Goal: Information Seeking & Learning: Find specific fact

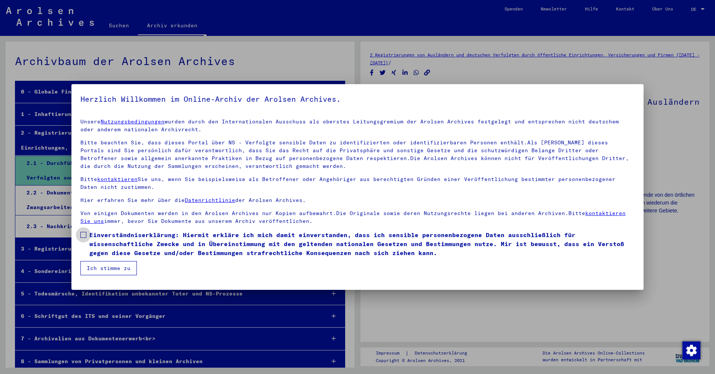
click at [87, 237] on label "Einverständniserklärung: Hiermit erkläre ich mich damit einverstanden, dass ich…" at bounding box center [357, 243] width 554 height 27
click at [93, 271] on button "Ich stimme zu" at bounding box center [108, 268] width 56 height 14
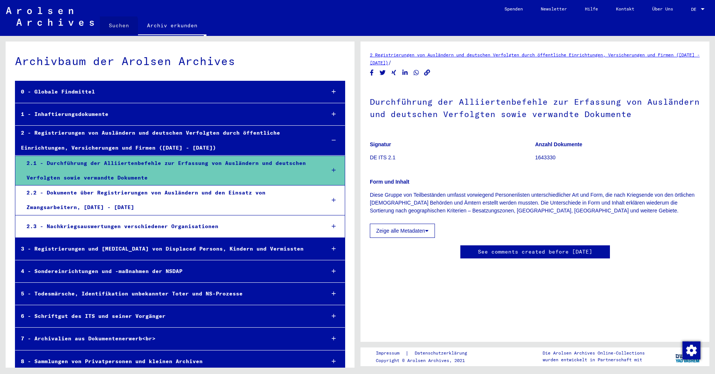
click at [112, 27] on link "Suchen" at bounding box center [119, 25] width 38 height 18
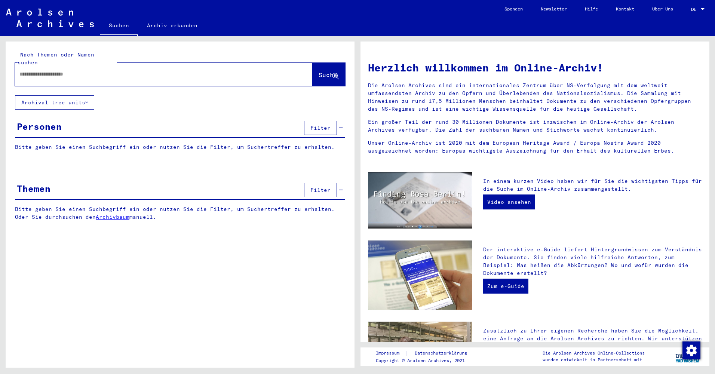
click at [72, 66] on div at bounding box center [152, 74] width 275 height 17
click at [71, 70] on input "text" at bounding box center [154, 74] width 270 height 8
type input "**********"
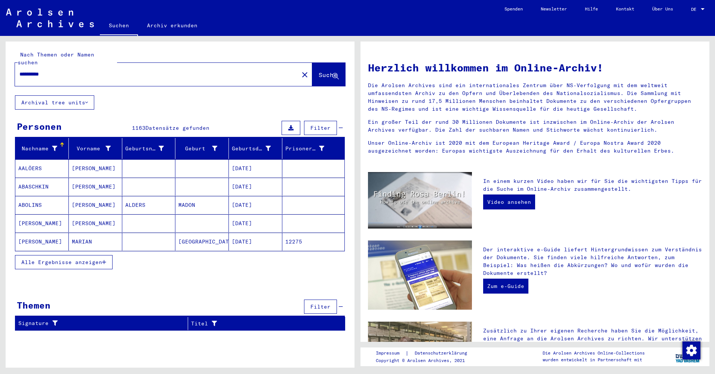
click at [54, 259] on span "Alle Ergebnisse anzeigen" at bounding box center [61, 262] width 81 height 7
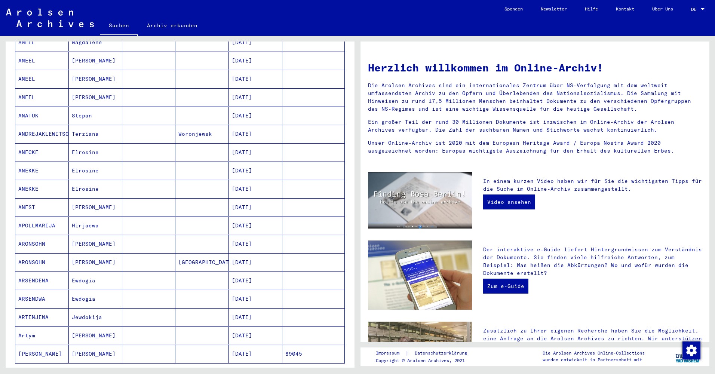
scroll to position [269, 0]
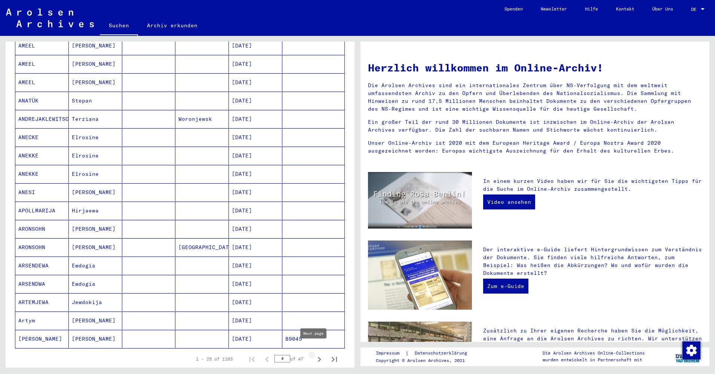
click at [314, 354] on icon "Next page" at bounding box center [319, 359] width 10 height 10
type input "*"
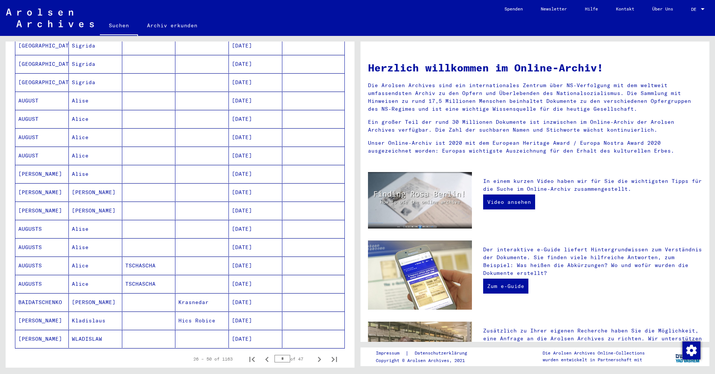
click at [312, 351] on button "Next page" at bounding box center [319, 358] width 15 height 15
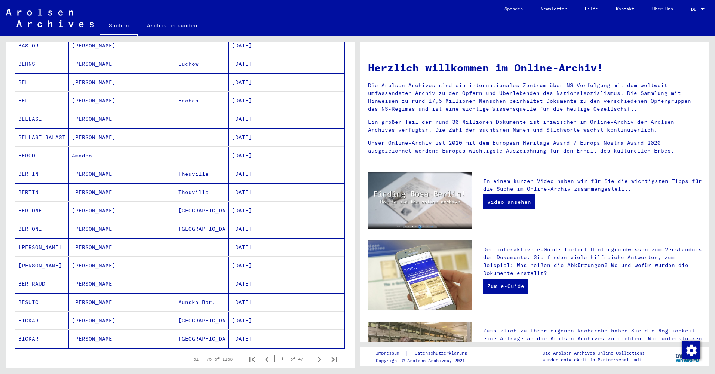
click at [312, 351] on button "Next page" at bounding box center [319, 358] width 15 height 15
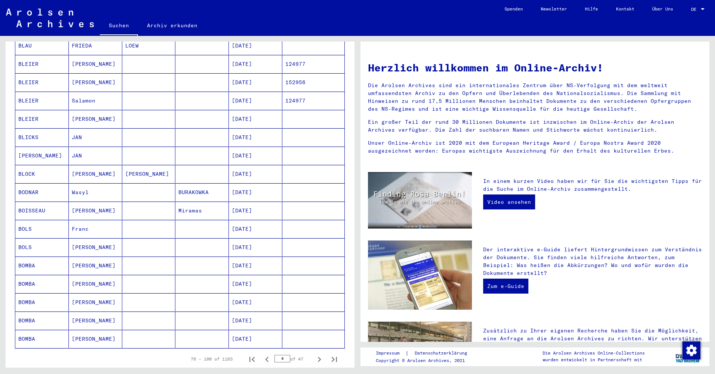
click at [312, 351] on button "Next page" at bounding box center [319, 358] width 15 height 15
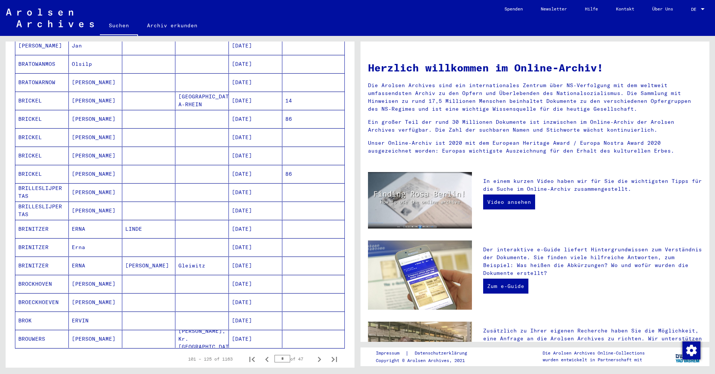
click at [312, 351] on button "Next page" at bounding box center [319, 358] width 15 height 15
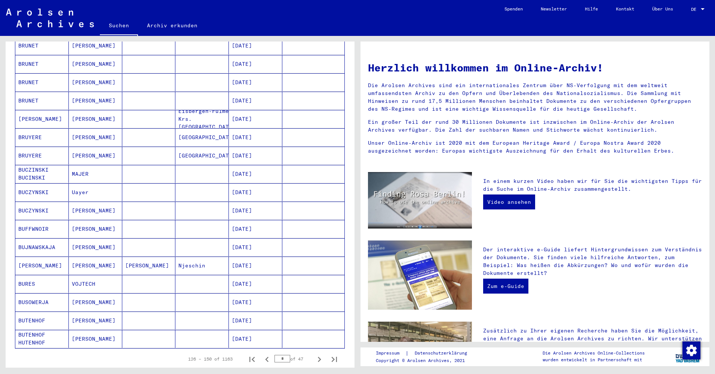
click at [312, 351] on button "Next page" at bounding box center [319, 358] width 15 height 15
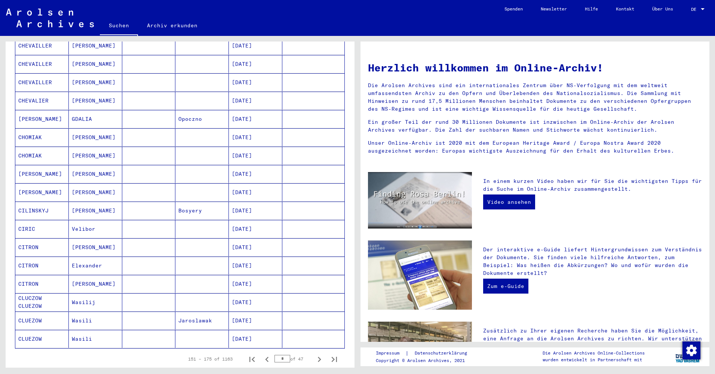
click at [312, 351] on button "Next page" at bounding box center [319, 358] width 15 height 15
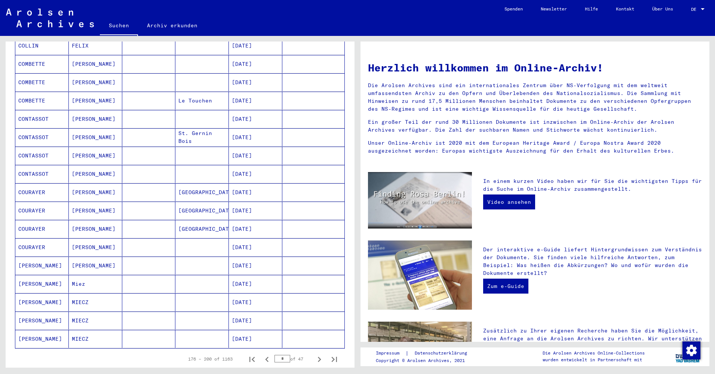
click at [312, 351] on button "Next page" at bounding box center [319, 358] width 15 height 15
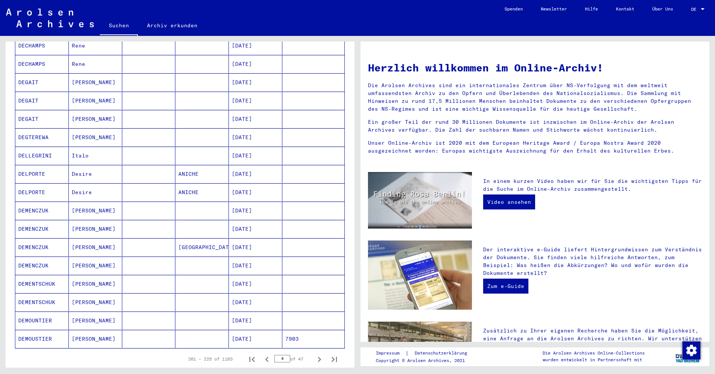
click at [312, 351] on button "Next page" at bounding box center [319, 358] width 15 height 15
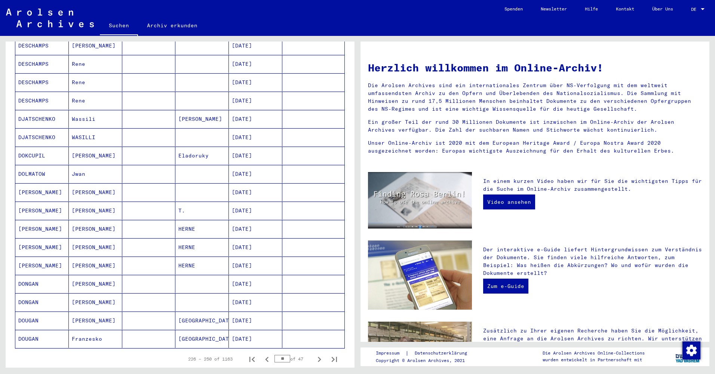
click at [312, 351] on button "Next page" at bounding box center [319, 358] width 15 height 15
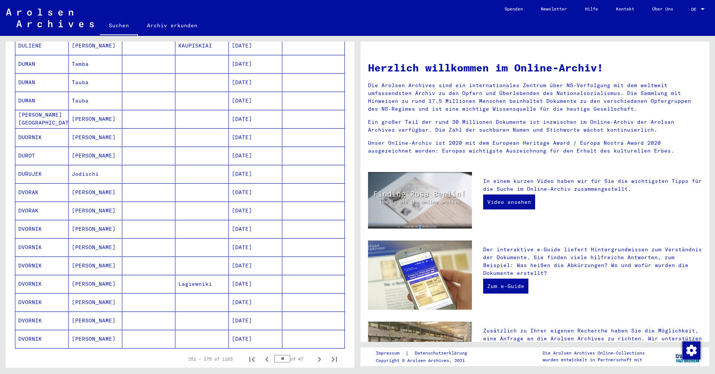
click at [312, 351] on button "Next page" at bounding box center [319, 358] width 15 height 15
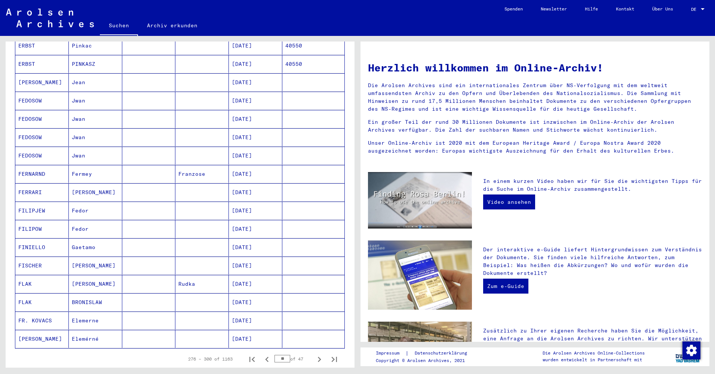
click at [312, 351] on button "Next page" at bounding box center [319, 358] width 15 height 15
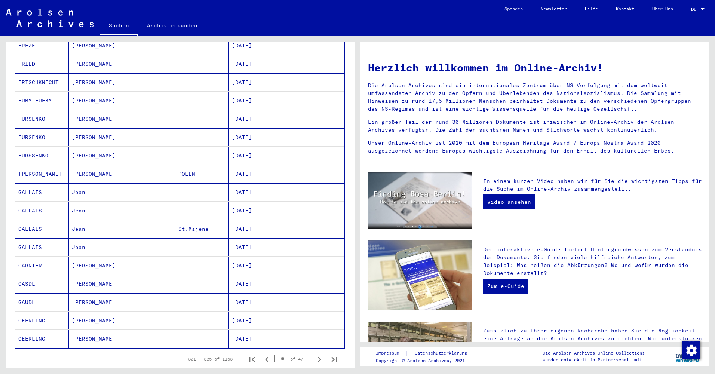
click at [312, 351] on button "Next page" at bounding box center [319, 358] width 15 height 15
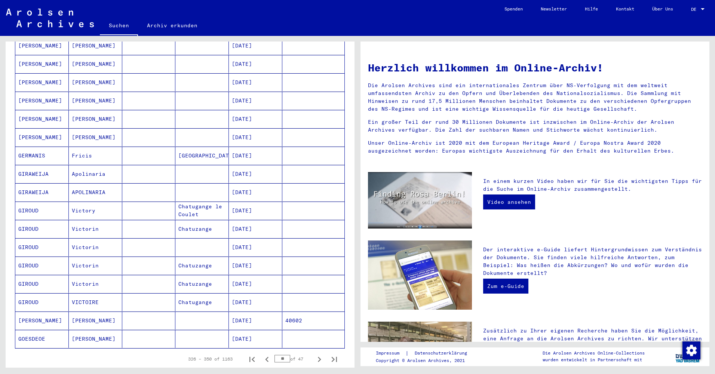
click at [312, 351] on button "Next page" at bounding box center [319, 358] width 15 height 15
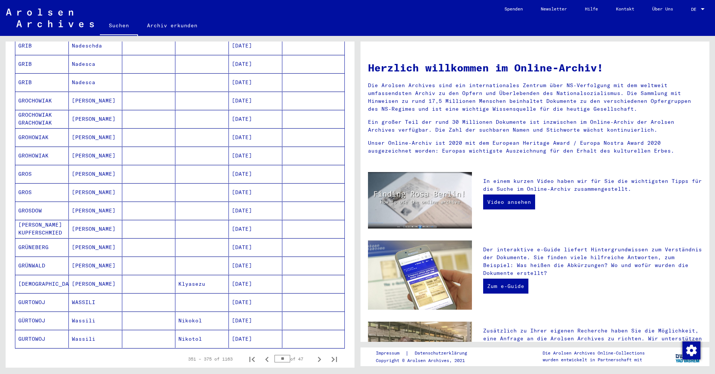
click at [312, 351] on button "Next page" at bounding box center [319, 358] width 15 height 15
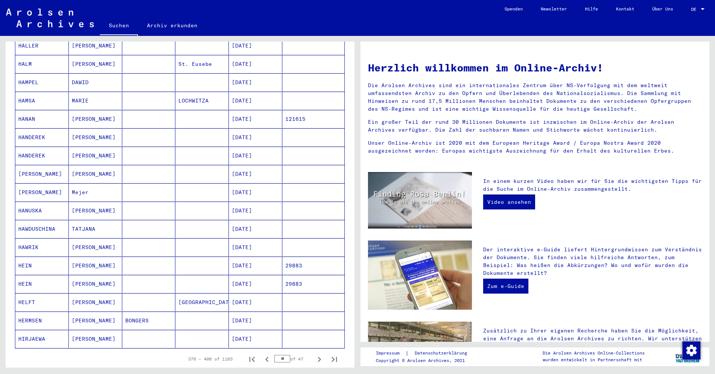
click at [312, 351] on button "Next page" at bounding box center [319, 358] width 15 height 15
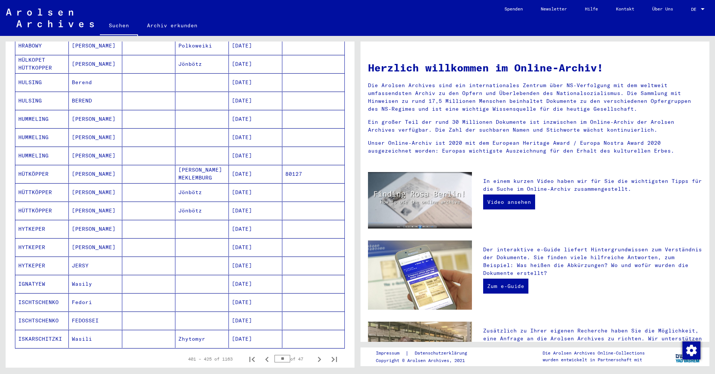
click at [312, 351] on button "Next page" at bounding box center [319, 358] width 15 height 15
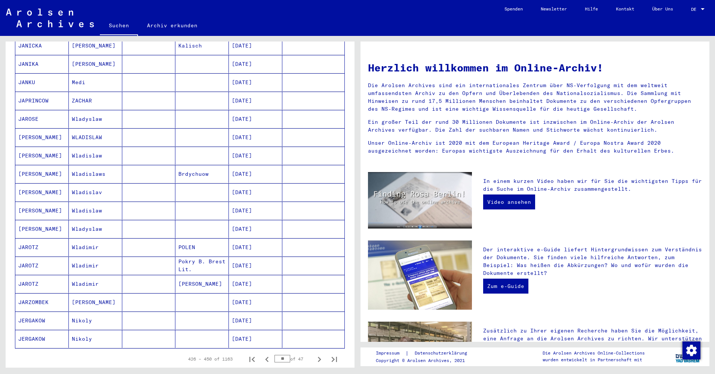
click at [312, 351] on button "Next page" at bounding box center [319, 358] width 15 height 15
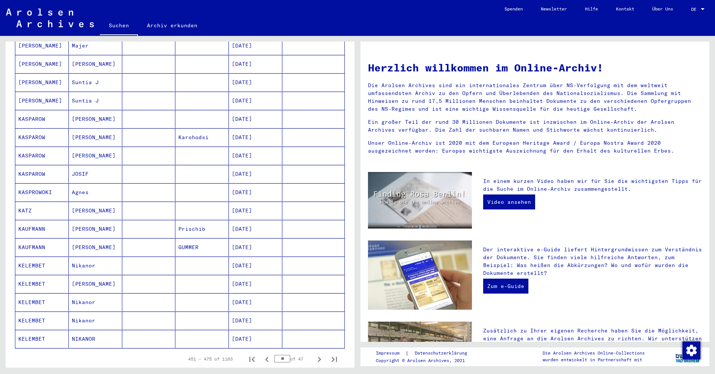
click at [312, 351] on button "Next page" at bounding box center [319, 358] width 15 height 15
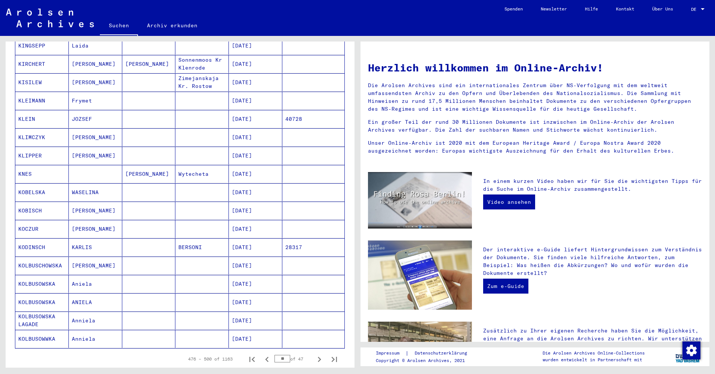
click at [312, 351] on button "Next page" at bounding box center [319, 358] width 15 height 15
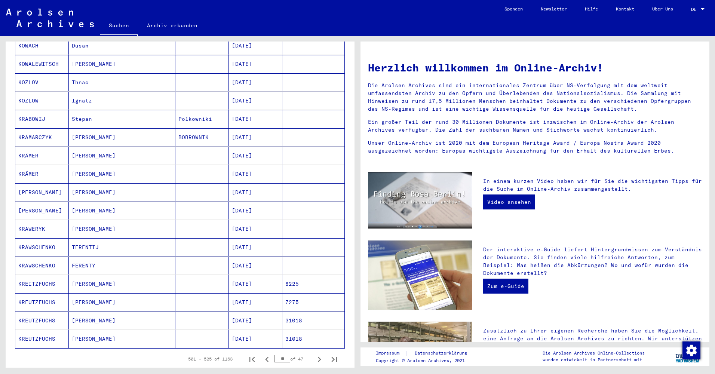
click at [312, 351] on button "Next page" at bounding box center [319, 358] width 15 height 15
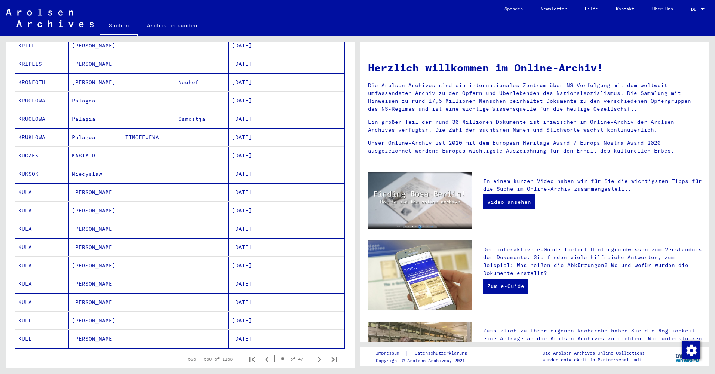
click at [312, 351] on button "Next page" at bounding box center [319, 358] width 15 height 15
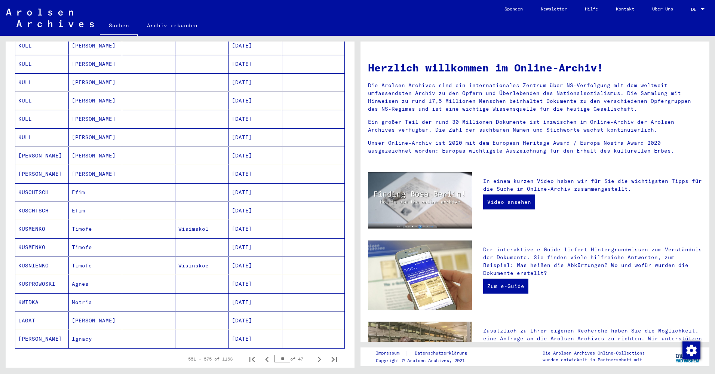
click at [312, 351] on button "Next page" at bounding box center [319, 358] width 15 height 15
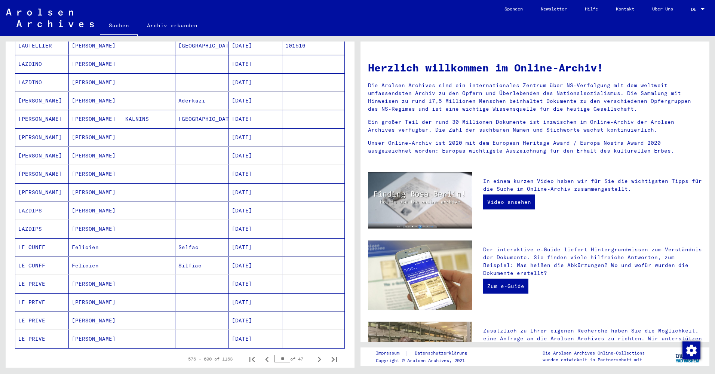
click at [312, 351] on button "Next page" at bounding box center [319, 358] width 15 height 15
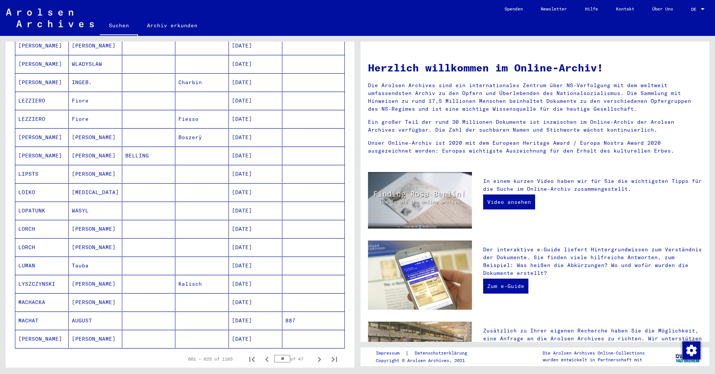
click at [312, 351] on button "Next page" at bounding box center [319, 358] width 15 height 15
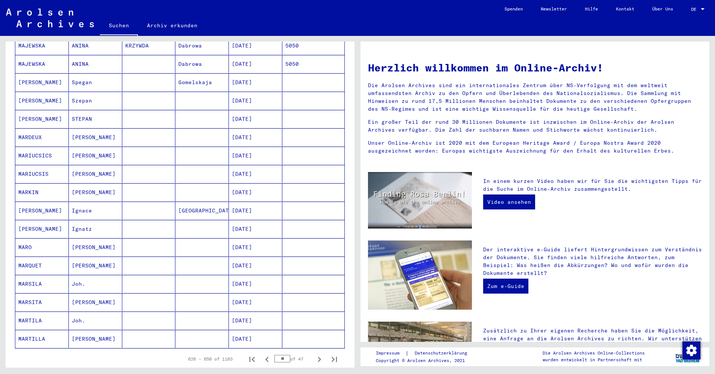
click at [312, 351] on button "Next page" at bounding box center [319, 358] width 15 height 15
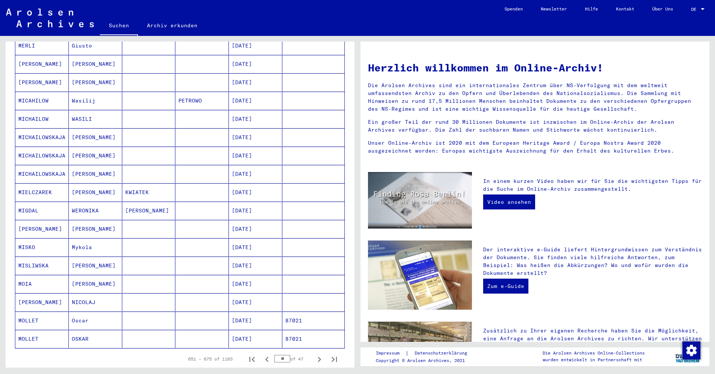
click at [312, 351] on button "Next page" at bounding box center [319, 358] width 15 height 15
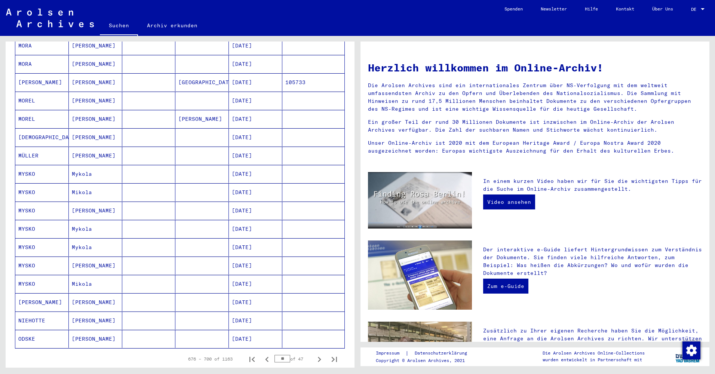
click at [312, 351] on button "Next page" at bounding box center [319, 358] width 15 height 15
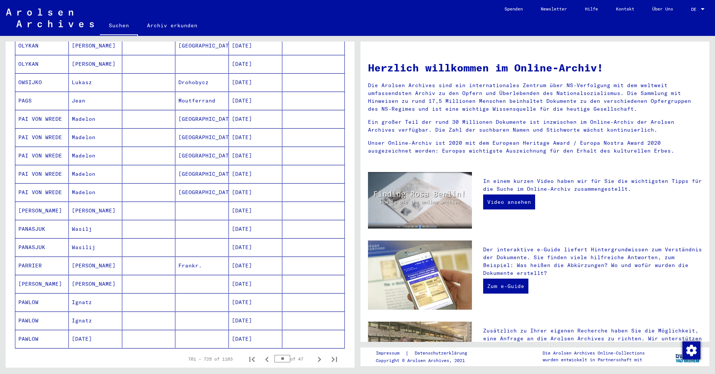
click at [312, 351] on button "Next page" at bounding box center [319, 358] width 15 height 15
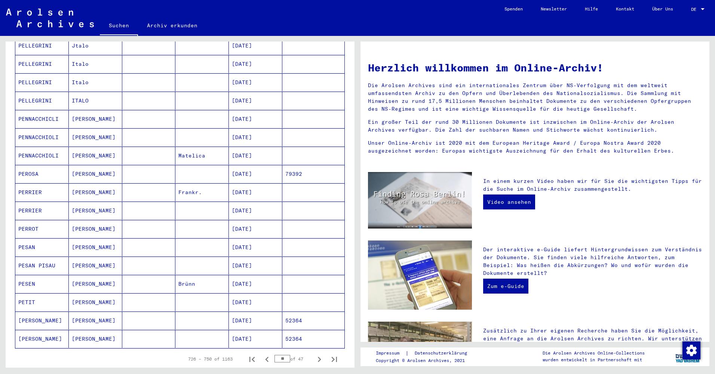
click at [312, 351] on button "Next page" at bounding box center [319, 358] width 15 height 15
type input "**"
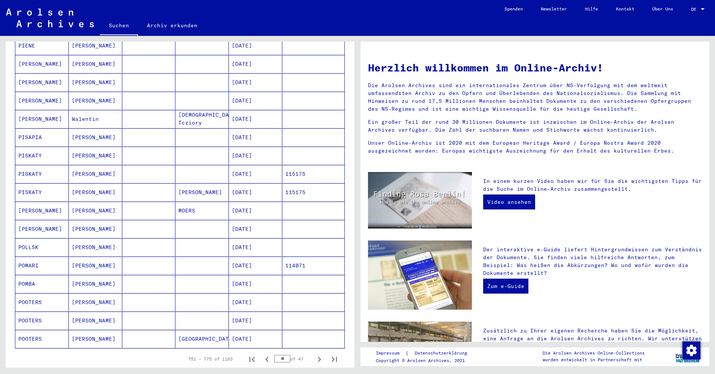
click at [94, 293] on mat-cell "[PERSON_NAME]" at bounding box center [95, 302] width 53 height 18
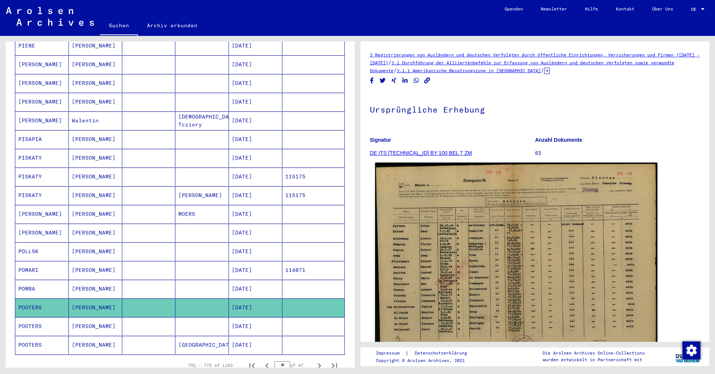
click at [570, 253] on img at bounding box center [516, 264] width 282 height 203
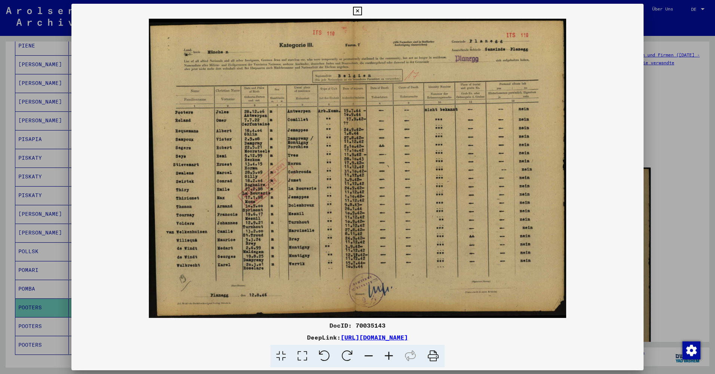
click at [393, 354] on icon at bounding box center [389, 356] width 20 height 23
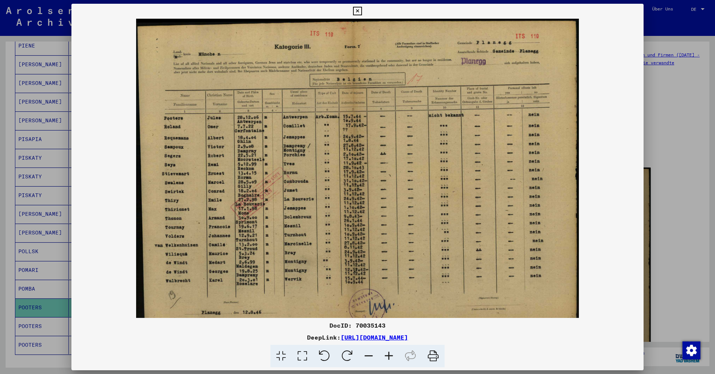
click at [393, 354] on icon at bounding box center [389, 356] width 20 height 23
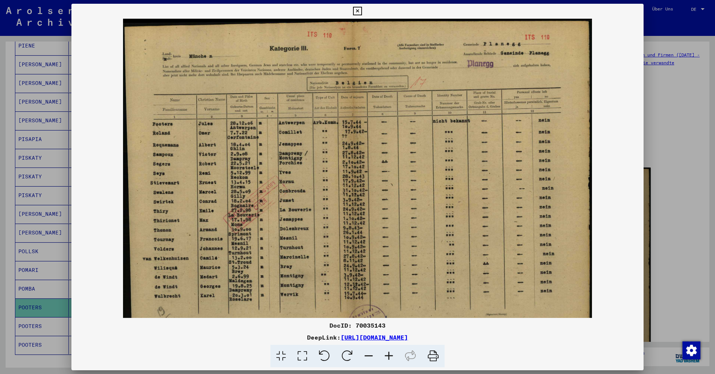
click at [393, 354] on icon at bounding box center [389, 356] width 20 height 23
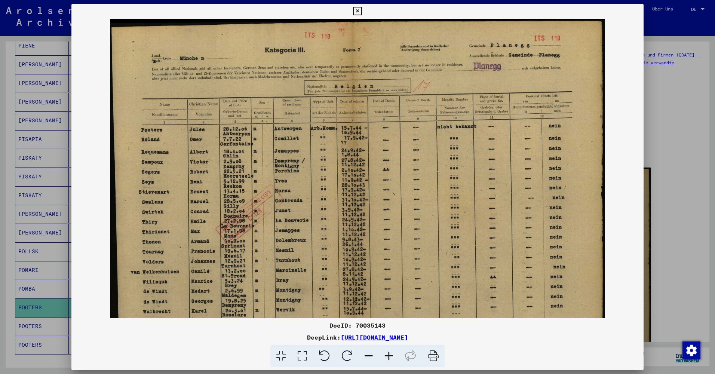
click at [393, 354] on icon at bounding box center [389, 356] width 20 height 23
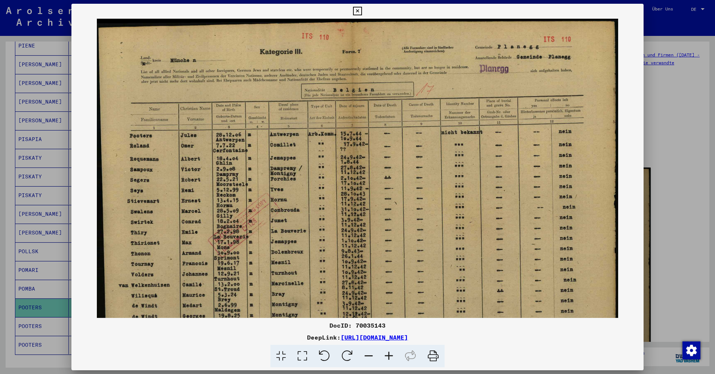
click at [393, 354] on icon at bounding box center [389, 356] width 20 height 23
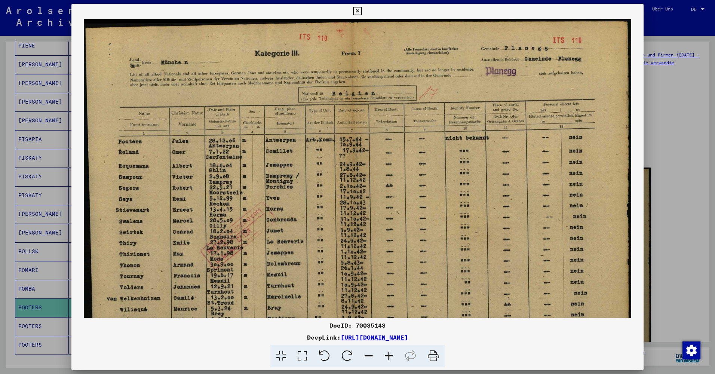
click at [393, 354] on icon at bounding box center [389, 356] width 20 height 23
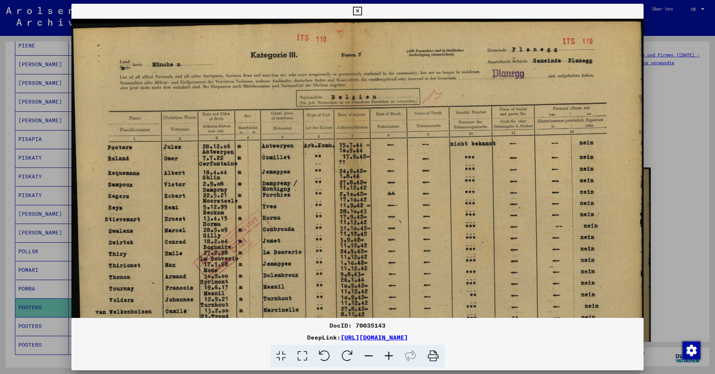
click at [393, 354] on icon at bounding box center [389, 356] width 20 height 23
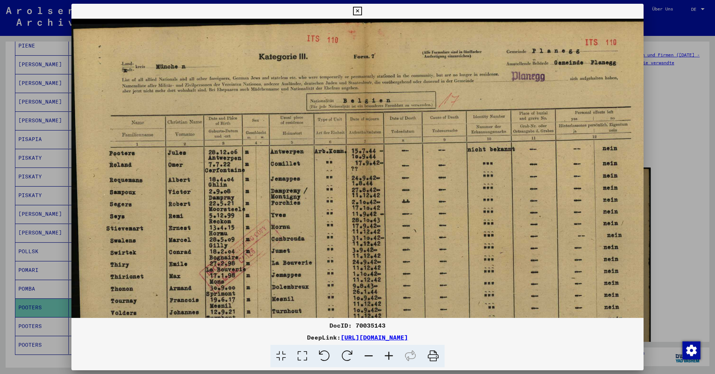
click at [393, 354] on icon at bounding box center [389, 356] width 20 height 23
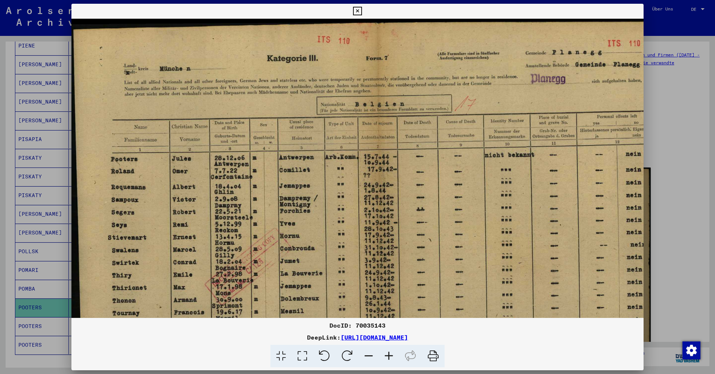
click at [674, 156] on div at bounding box center [357, 187] width 715 height 374
